Goal: Find contact information: Find contact information

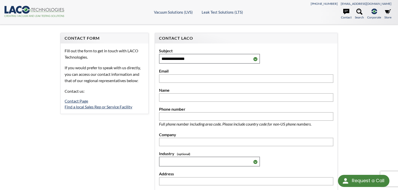
select select "Language Translate Widget"
select select "**********"
click at [159, 54] on select "**********" at bounding box center [209, 59] width 101 height 10
click at [108, 108] on link "Find a local Sales Rep or Service Facility" at bounding box center [99, 106] width 68 height 5
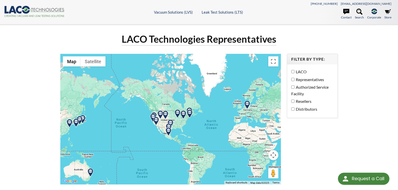
select select "Language Translate Widget"
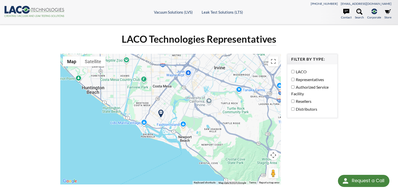
drag, startPoint x: 178, startPoint y: 70, endPoint x: 168, endPoint y: 151, distance: 81.1
click at [168, 151] on div at bounding box center [170, 119] width 221 height 131
click at [161, 113] on img at bounding box center [161, 114] width 9 height 9
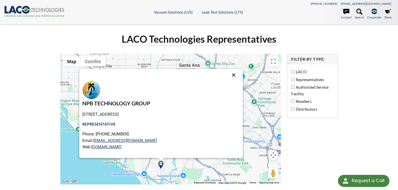
click at [228, 77] on button "Close" at bounding box center [234, 75] width 12 height 12
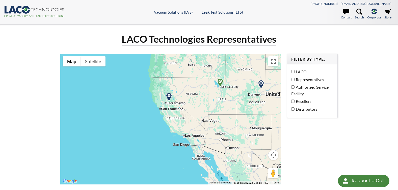
drag, startPoint x: 175, startPoint y: 68, endPoint x: 182, endPoint y: 117, distance: 50.2
click at [182, 117] on div at bounding box center [170, 119] width 221 height 131
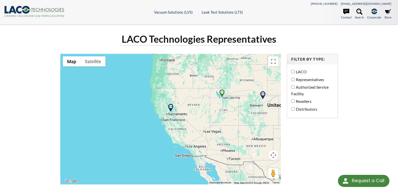
click at [170, 106] on img at bounding box center [170, 108] width 9 height 9
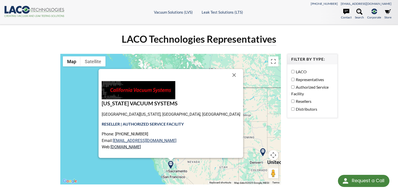
click at [141, 147] on link "[DOMAIN_NAME]" at bounding box center [126, 147] width 30 height 5
click at [254, 99] on div "[US_STATE] VACUUM SYSTEMS [GEOGRAPHIC_DATA][US_STATE], [GEOGRAPHIC_DATA] RESELL…" at bounding box center [170, 119] width 221 height 131
click at [223, 150] on img at bounding box center [222, 150] width 9 height 9
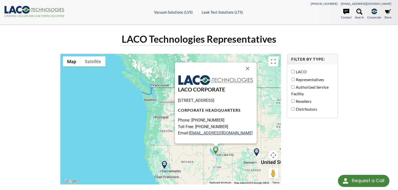
click at [165, 167] on img at bounding box center [164, 165] width 9 height 9
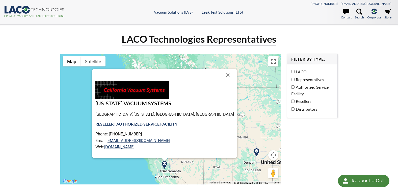
click at [75, 35] on div "LACO Technologies Representatives" at bounding box center [198, 41] width 283 height 17
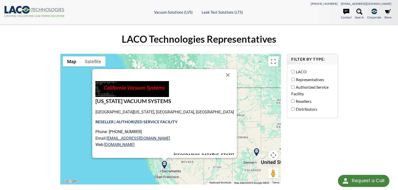
drag, startPoint x: 171, startPoint y: 152, endPoint x: 168, endPoint y: 149, distance: 3.6
click at [168, 149] on div "[US_STATE] VACUUM SYSTEMS [GEOGRAPHIC_DATA][US_STATE], [GEOGRAPHIC_DATA] RESELL…" at bounding box center [164, 119] width 139 height 80
click at [135, 145] on link "[DOMAIN_NAME]" at bounding box center [119, 144] width 30 height 5
click at [259, 140] on div "[US_STATE] VACUUM SYSTEMS [GEOGRAPHIC_DATA][US_STATE], [GEOGRAPHIC_DATA] RESELL…" at bounding box center [170, 119] width 221 height 131
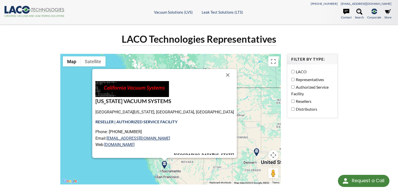
click at [258, 153] on img at bounding box center [256, 152] width 9 height 9
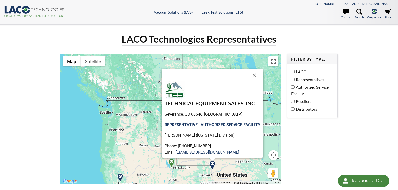
drag, startPoint x: 258, startPoint y: 73, endPoint x: 260, endPoint y: 70, distance: 3.4
click at [258, 73] on button "Close" at bounding box center [254, 75] width 12 height 12
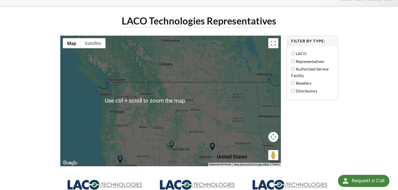
scroll to position [25, 0]
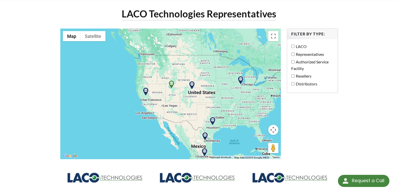
drag, startPoint x: 214, startPoint y: 140, endPoint x: 209, endPoint y: 102, distance: 38.2
click at [209, 102] on div at bounding box center [170, 94] width 221 height 131
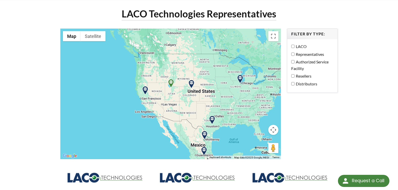
click at [212, 119] on img at bounding box center [212, 120] width 9 height 9
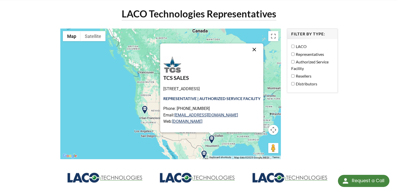
click at [258, 49] on button "Close" at bounding box center [254, 49] width 12 height 12
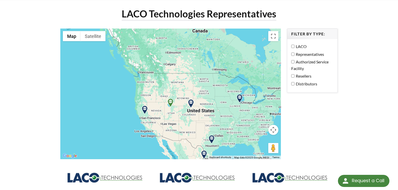
click at [240, 100] on img at bounding box center [239, 98] width 9 height 9
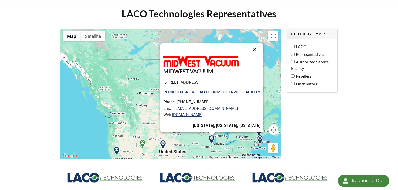
click at [256, 50] on button "Close" at bounding box center [254, 49] width 12 height 12
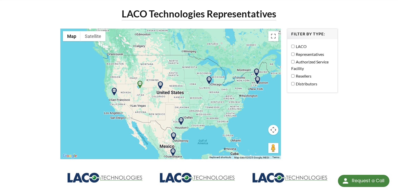
drag, startPoint x: 207, startPoint y: 122, endPoint x: 204, endPoint y: 59, distance: 62.7
click at [204, 59] on div at bounding box center [170, 94] width 221 height 131
